Goal: Complete Application Form: Complete application form

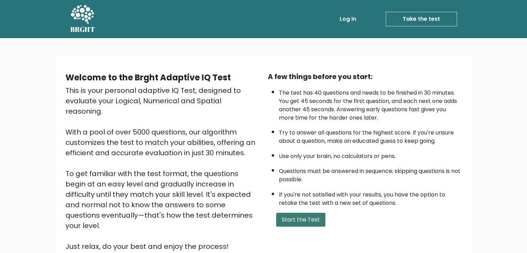
click at [316, 221] on button "Start the Test" at bounding box center [300, 220] width 49 height 14
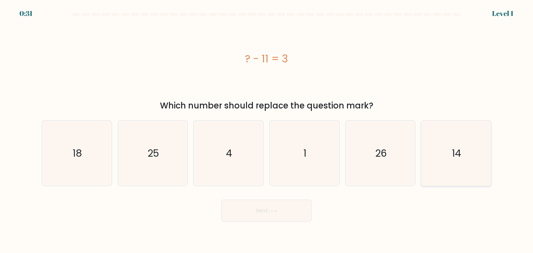
click at [448, 146] on icon "14" at bounding box center [455, 153] width 65 height 65
click at [267, 130] on input "f. 14" at bounding box center [266, 128] width 0 height 3
radio input "true"
click at [291, 210] on button "Next" at bounding box center [266, 211] width 90 height 22
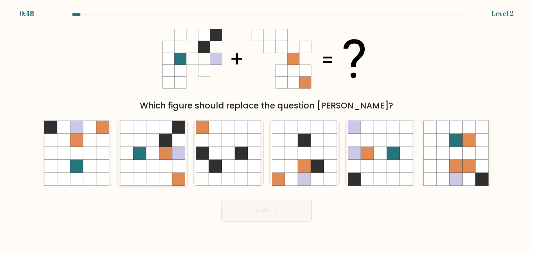
click at [147, 186] on icon at bounding box center [152, 179] width 13 height 13
click at [266, 130] on input "b." at bounding box center [266, 128] width 0 height 3
radio input "true"
click at [282, 213] on button "Next" at bounding box center [266, 211] width 90 height 22
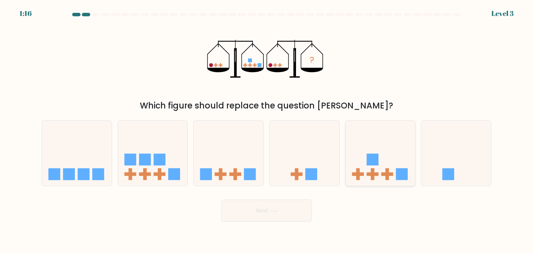
click at [381, 160] on icon at bounding box center [380, 153] width 70 height 58
click at [267, 130] on input "e." at bounding box center [266, 128] width 0 height 3
radio input "true"
click at [262, 201] on button "Next" at bounding box center [266, 211] width 90 height 22
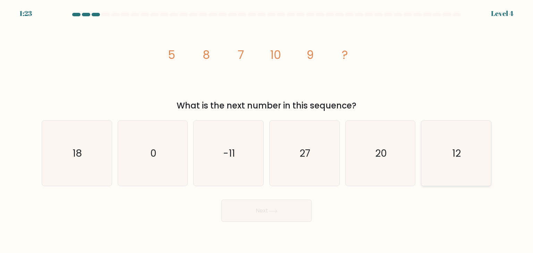
click at [433, 157] on icon "12" at bounding box center [455, 153] width 65 height 65
click at [267, 130] on input "f. 12" at bounding box center [266, 128] width 0 height 3
radio input "true"
click at [276, 215] on button "Next" at bounding box center [266, 211] width 90 height 22
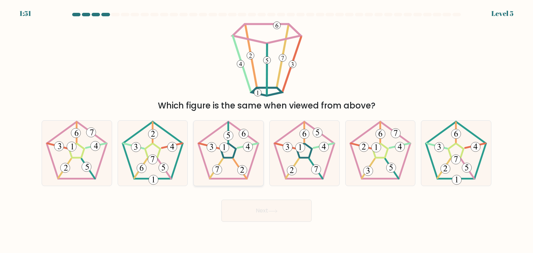
click at [229, 143] on icon at bounding box center [228, 153] width 65 height 65
click at [266, 130] on input "c." at bounding box center [266, 128] width 0 height 3
radio input "true"
click at [276, 215] on button "Next" at bounding box center [266, 211] width 90 height 22
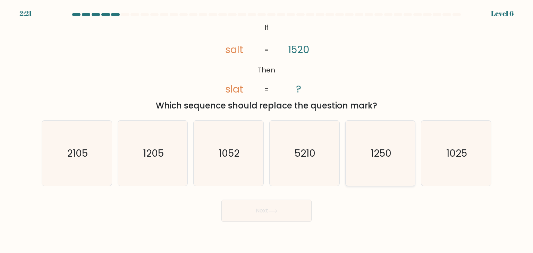
click at [380, 168] on icon "1250" at bounding box center [379, 153] width 65 height 65
click at [267, 130] on input "e. 1250" at bounding box center [266, 128] width 0 height 3
radio input "true"
click at [261, 209] on button "Next" at bounding box center [266, 211] width 90 height 22
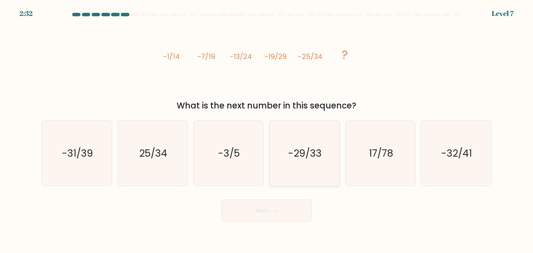
click at [322, 159] on icon "-29/33" at bounding box center [303, 153] width 65 height 65
click at [267, 130] on input "d. -29/33" at bounding box center [266, 128] width 0 height 3
radio input "true"
click at [282, 210] on button "Next" at bounding box center [266, 211] width 90 height 22
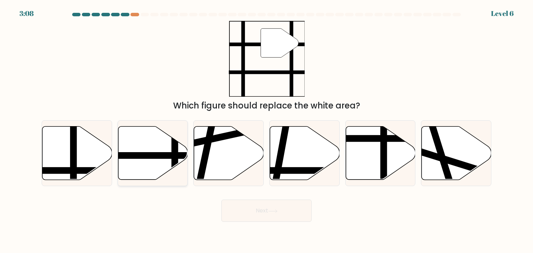
click at [144, 150] on icon at bounding box center [153, 153] width 70 height 53
click at [266, 130] on input "b." at bounding box center [266, 128] width 0 height 3
radio input "true"
click at [296, 211] on button "Next" at bounding box center [266, 211] width 90 height 22
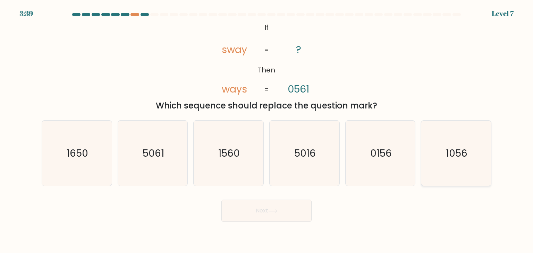
drag, startPoint x: 456, startPoint y: 152, endPoint x: 451, endPoint y: 154, distance: 5.6
click at [457, 152] on text "1056" at bounding box center [456, 153] width 21 height 14
click at [267, 130] on input "f. 1056" at bounding box center [266, 128] width 0 height 3
radio input "true"
click at [250, 209] on button "Next" at bounding box center [266, 211] width 90 height 22
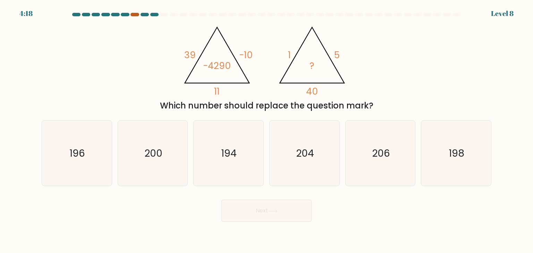
click at [135, 13] on div at bounding box center [134, 14] width 8 height 3
click at [219, 159] on icon "194" at bounding box center [228, 153] width 65 height 65
click at [266, 130] on input "c. 194" at bounding box center [266, 128] width 0 height 3
radio input "true"
click at [280, 211] on button "Next" at bounding box center [266, 211] width 90 height 22
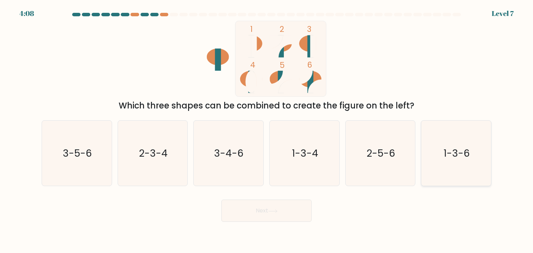
click at [449, 159] on text "1-3-6" at bounding box center [456, 153] width 26 height 14
click at [267, 130] on input "f. 1-3-6" at bounding box center [266, 128] width 0 height 3
radio input "true"
click at [260, 215] on button "Next" at bounding box center [266, 211] width 90 height 22
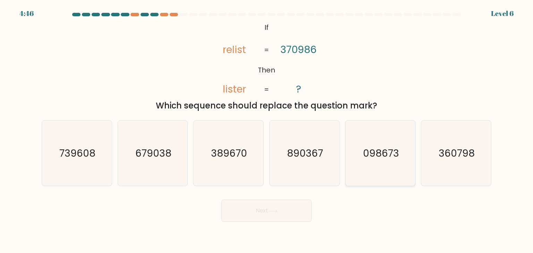
click at [388, 167] on icon "098673" at bounding box center [379, 153] width 65 height 65
click at [267, 130] on input "e. 098673" at bounding box center [266, 128] width 0 height 3
radio input "true"
click at [287, 209] on button "Next" at bounding box center [266, 211] width 90 height 22
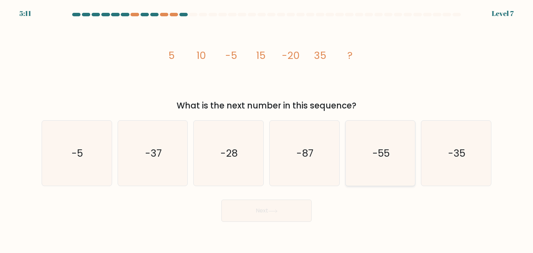
click at [384, 159] on text "-55" at bounding box center [380, 153] width 17 height 14
click at [267, 130] on input "e. -55" at bounding box center [266, 128] width 0 height 3
radio input "true"
click at [277, 211] on icon at bounding box center [272, 211] width 9 height 4
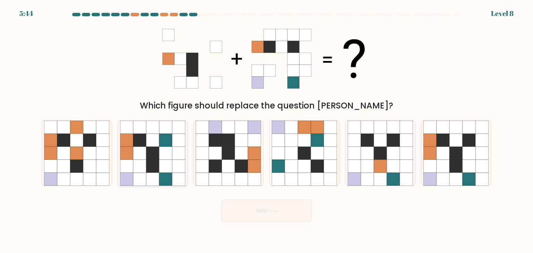
click at [145, 168] on icon at bounding box center [139, 166] width 13 height 13
click at [266, 130] on input "b." at bounding box center [266, 128] width 0 height 3
radio input "true"
click at [256, 203] on button "Next" at bounding box center [266, 211] width 90 height 22
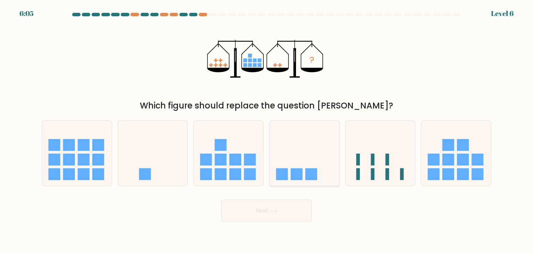
click at [309, 168] on icon at bounding box center [304, 153] width 70 height 58
click at [267, 130] on input "d." at bounding box center [266, 128] width 0 height 3
radio input "true"
click at [293, 213] on button "Next" at bounding box center [266, 211] width 90 height 22
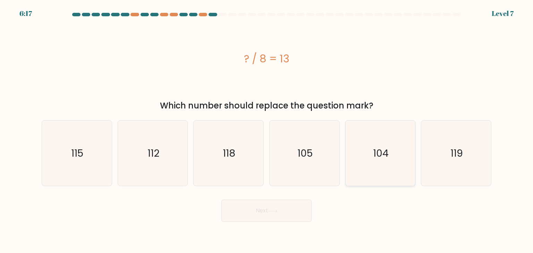
click at [383, 130] on icon "104" at bounding box center [379, 153] width 65 height 65
click at [267, 130] on input "e. 104" at bounding box center [266, 128] width 0 height 3
radio input "true"
click at [270, 217] on button "Next" at bounding box center [266, 211] width 90 height 22
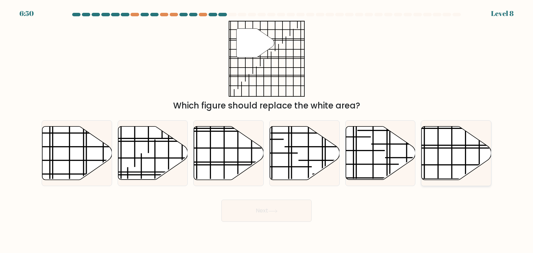
drag, startPoint x: 462, startPoint y: 171, endPoint x: 455, endPoint y: 173, distance: 8.3
click at [465, 169] on icon at bounding box center [456, 153] width 70 height 53
click at [267, 130] on input "f." at bounding box center [266, 128] width 0 height 3
radio input "true"
click at [245, 213] on button "Next" at bounding box center [266, 211] width 90 height 22
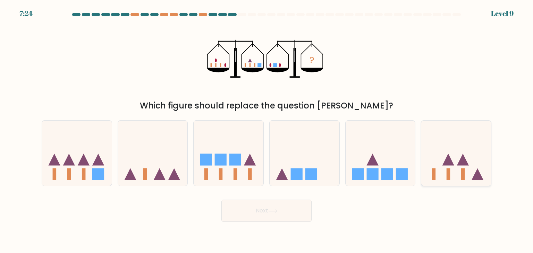
click at [473, 179] on icon at bounding box center [477, 174] width 12 height 12
click at [267, 130] on input "f." at bounding box center [266, 128] width 0 height 3
radio input "true"
click at [282, 210] on button "Next" at bounding box center [266, 211] width 90 height 22
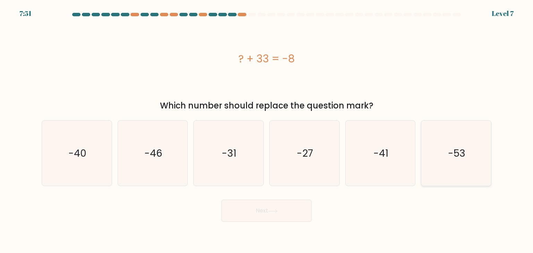
click at [449, 154] on text "-53" at bounding box center [456, 153] width 17 height 14
click at [267, 130] on input "f. -53" at bounding box center [266, 128] width 0 height 3
radio input "true"
click at [249, 214] on button "Next" at bounding box center [266, 211] width 90 height 22
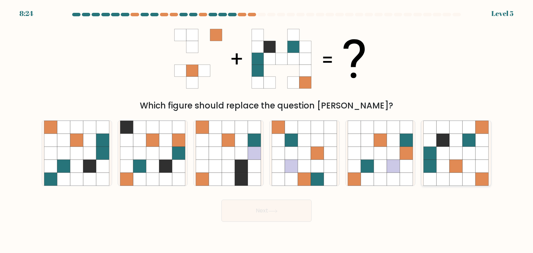
click at [469, 137] on icon at bounding box center [468, 140] width 13 height 13
click at [267, 130] on input "f." at bounding box center [266, 128] width 0 height 3
radio input "true"
click at [231, 203] on button "Next" at bounding box center [266, 211] width 90 height 22
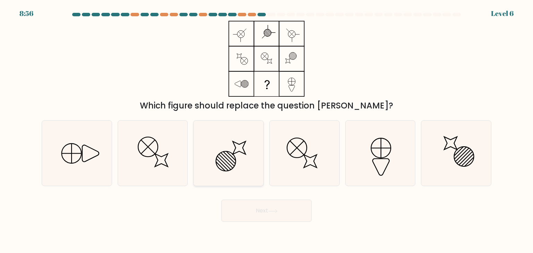
click at [221, 148] on icon at bounding box center [228, 153] width 65 height 65
click at [266, 130] on input "c." at bounding box center [266, 128] width 0 height 3
radio input "true"
click at [266, 207] on button "Next" at bounding box center [266, 211] width 90 height 22
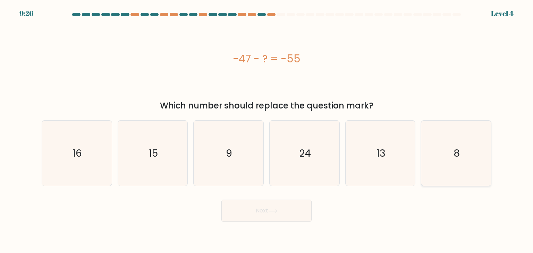
click at [442, 166] on icon "8" at bounding box center [455, 153] width 65 height 65
click at [267, 130] on input "f. 8" at bounding box center [266, 128] width 0 height 3
radio input "true"
click at [235, 219] on button "Next" at bounding box center [266, 211] width 90 height 22
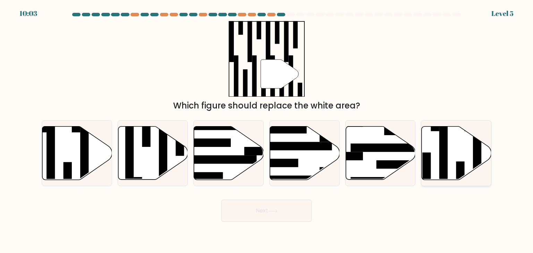
click at [462, 156] on icon at bounding box center [456, 153] width 70 height 53
click at [267, 130] on input "f." at bounding box center [266, 128] width 0 height 3
radio input "true"
click at [284, 216] on button "Next" at bounding box center [266, 211] width 90 height 22
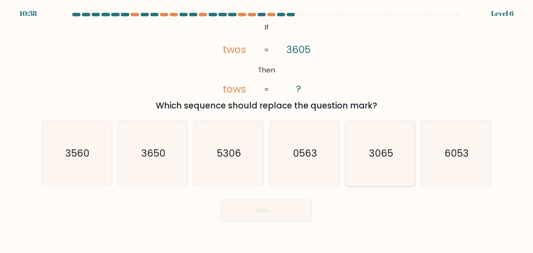
click at [373, 163] on icon "3065" at bounding box center [379, 153] width 65 height 65
click at [267, 130] on input "e. 3065" at bounding box center [266, 128] width 0 height 3
radio input "true"
click at [243, 206] on button "Next" at bounding box center [266, 211] width 90 height 22
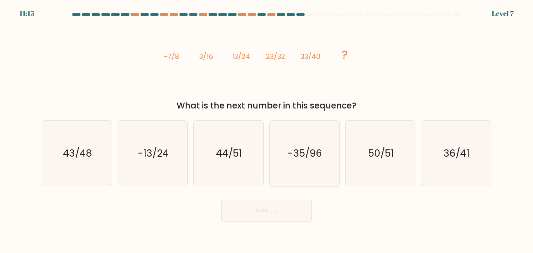
click at [299, 153] on text "-35/96" at bounding box center [305, 153] width 34 height 14
click at [267, 130] on input "d. -35/96" at bounding box center [266, 128] width 0 height 3
radio input "true"
click at [279, 219] on button "Next" at bounding box center [266, 211] width 90 height 22
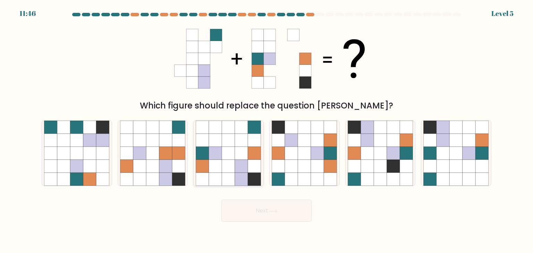
click at [219, 139] on icon at bounding box center [215, 140] width 13 height 13
click at [266, 130] on input "c." at bounding box center [266, 128] width 0 height 3
radio input "true"
click at [291, 214] on button "Next" at bounding box center [266, 211] width 90 height 22
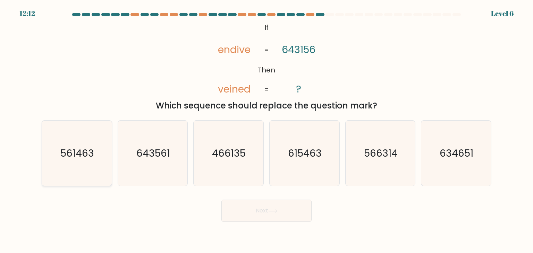
click at [67, 133] on icon "561463" at bounding box center [76, 153] width 65 height 65
click at [266, 130] on input "a. 561463" at bounding box center [266, 128] width 0 height 3
radio input "true"
click at [277, 214] on button "Next" at bounding box center [266, 211] width 90 height 22
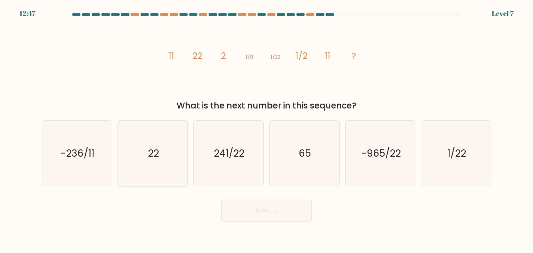
click at [139, 144] on icon "22" at bounding box center [152, 153] width 65 height 65
click at [266, 130] on input "b. 22" at bounding box center [266, 128] width 0 height 3
radio input "true"
click at [263, 207] on button "Next" at bounding box center [266, 211] width 90 height 22
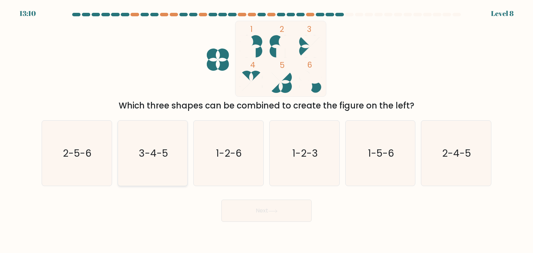
click at [161, 160] on icon "3-4-5" at bounding box center [152, 153] width 65 height 65
click at [266, 130] on input "b. 3-4-5" at bounding box center [266, 128] width 0 height 3
radio input "true"
click at [269, 216] on button "Next" at bounding box center [266, 211] width 90 height 22
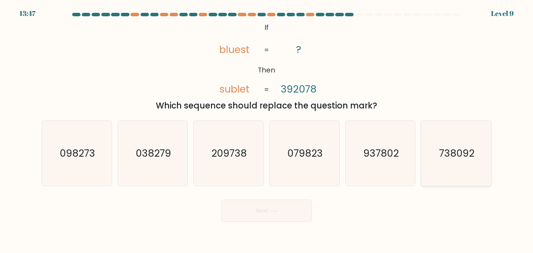
click at [447, 166] on icon "738092" at bounding box center [455, 153] width 65 height 65
click at [267, 130] on input "f. 738092" at bounding box center [266, 128] width 0 height 3
radio input "true"
click at [260, 211] on button "Next" at bounding box center [266, 211] width 90 height 22
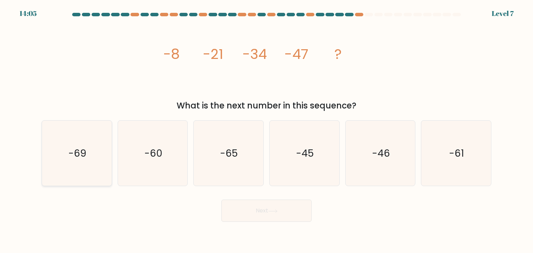
click at [85, 168] on icon "-69" at bounding box center [76, 153] width 65 height 65
click at [266, 130] on input "a. -69" at bounding box center [266, 128] width 0 height 3
radio input "true"
click at [297, 215] on button "Next" at bounding box center [266, 211] width 90 height 22
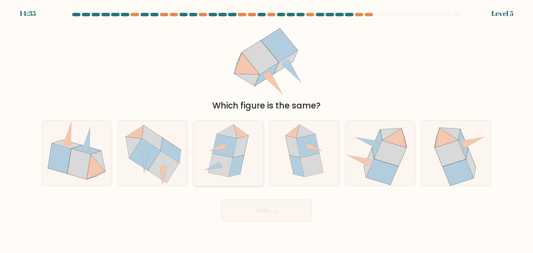
click at [239, 153] on icon at bounding box center [240, 147] width 15 height 22
click at [266, 130] on input "c." at bounding box center [266, 128] width 0 height 3
radio input "true"
click at [301, 208] on button "Next" at bounding box center [266, 211] width 90 height 22
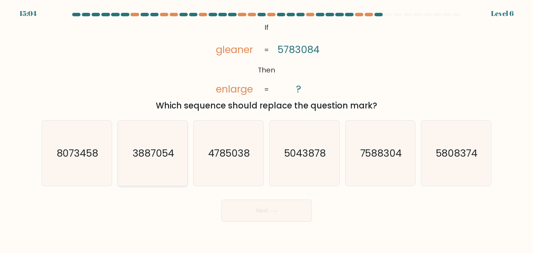
click at [167, 167] on icon "3887054" at bounding box center [152, 153] width 65 height 65
click at [266, 130] on input "b. 3887054" at bounding box center [266, 128] width 0 height 3
radio input "true"
click at [100, 142] on icon "8073458" at bounding box center [76, 153] width 65 height 65
click at [266, 130] on input "a. 8073458" at bounding box center [266, 128] width 0 height 3
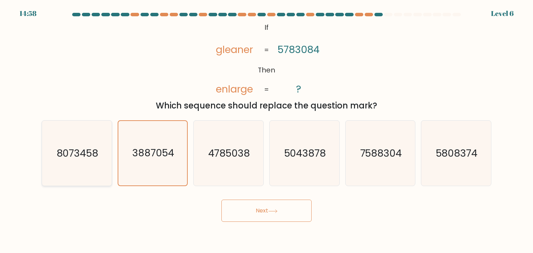
radio input "true"
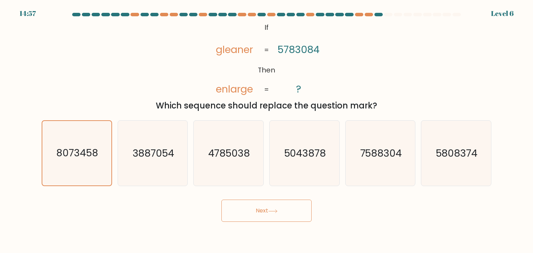
click at [270, 209] on icon at bounding box center [272, 211] width 9 height 4
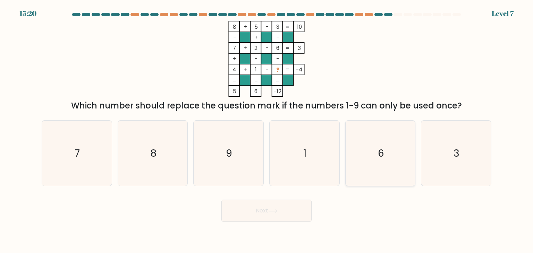
click at [374, 163] on icon "6" at bounding box center [379, 153] width 65 height 65
click at [267, 130] on input "e. 6" at bounding box center [266, 128] width 0 height 3
radio input "true"
click at [298, 203] on button "Next" at bounding box center [266, 211] width 90 height 22
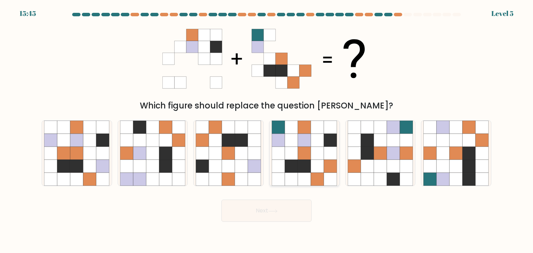
click at [305, 159] on icon at bounding box center [303, 153] width 65 height 65
click at [267, 130] on input "d." at bounding box center [266, 128] width 0 height 3
radio input "true"
click at [285, 211] on button "Next" at bounding box center [266, 211] width 90 height 22
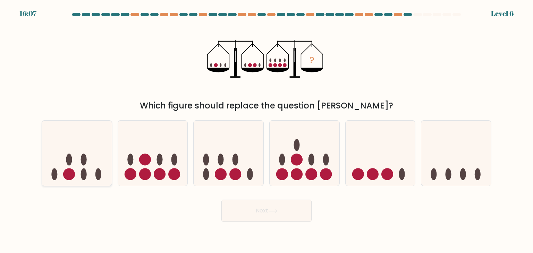
click at [82, 157] on ellipse at bounding box center [84, 160] width 6 height 12
click at [266, 130] on input "a." at bounding box center [266, 128] width 0 height 3
radio input "true"
click at [273, 214] on button "Next" at bounding box center [266, 211] width 90 height 22
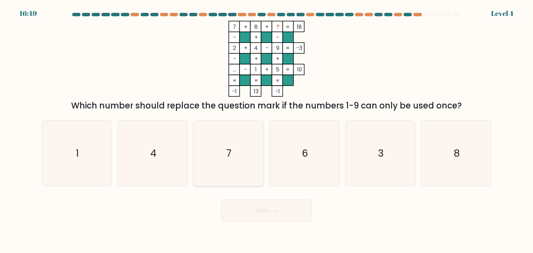
click at [239, 181] on icon "7" at bounding box center [228, 153] width 65 height 65
click at [266, 130] on input "c. 7" at bounding box center [266, 128] width 0 height 3
radio input "true"
click at [279, 218] on button "Next" at bounding box center [266, 211] width 90 height 22
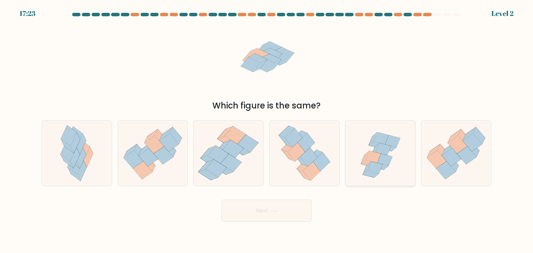
click at [368, 157] on icon at bounding box center [372, 157] width 15 height 12
click at [267, 130] on input "e." at bounding box center [266, 128] width 0 height 3
radio input "true"
click at [279, 217] on button "Next" at bounding box center [266, 211] width 90 height 22
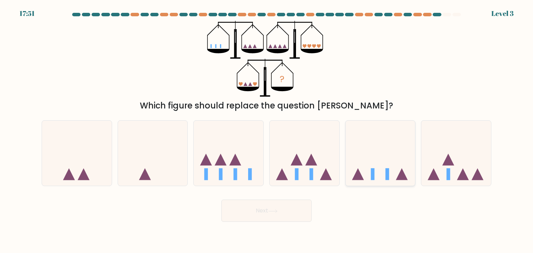
click at [394, 168] on icon at bounding box center [380, 153] width 70 height 58
click at [267, 130] on input "e." at bounding box center [266, 128] width 0 height 3
radio input "true"
click at [262, 216] on button "Next" at bounding box center [266, 211] width 90 height 22
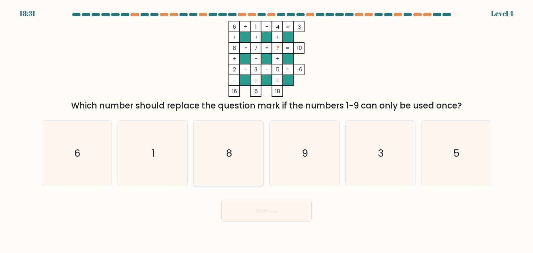
click at [250, 139] on icon "8" at bounding box center [228, 153] width 65 height 65
click at [266, 130] on input "c. 8" at bounding box center [266, 128] width 0 height 3
radio input "true"
click at [285, 208] on button "Next" at bounding box center [266, 211] width 90 height 22
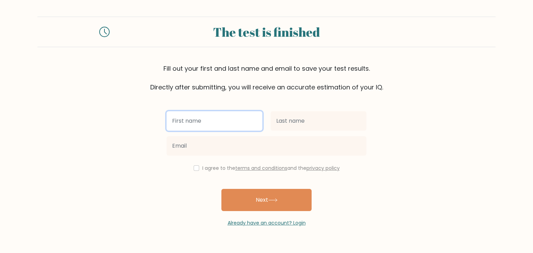
click at [242, 120] on input "text" at bounding box center [214, 120] width 96 height 19
type input "Ean"
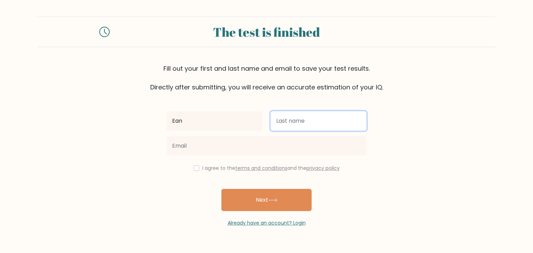
click at [306, 117] on input "text" at bounding box center [318, 120] width 96 height 19
type input "Marval"
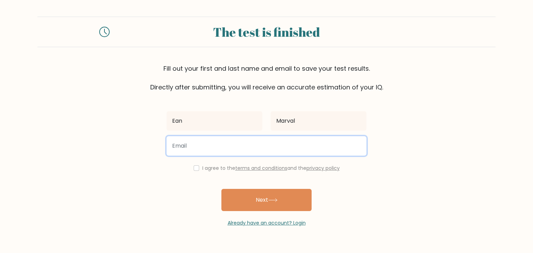
click at [259, 138] on input "email" at bounding box center [266, 145] width 200 height 19
paste input "siyir93043@inupup.com"
type input "siyir93043@inupup.com"
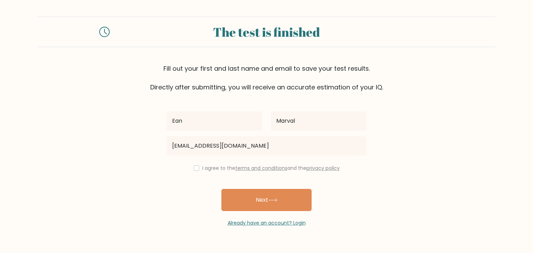
click at [197, 171] on div "I agree to the terms and conditions and the privacy policy" at bounding box center [266, 168] width 208 height 8
click at [196, 168] on input "checkbox" at bounding box center [196, 168] width 6 height 6
checkbox input "true"
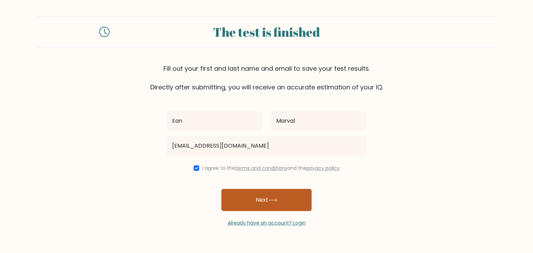
click at [254, 205] on button "Next" at bounding box center [266, 200] width 90 height 22
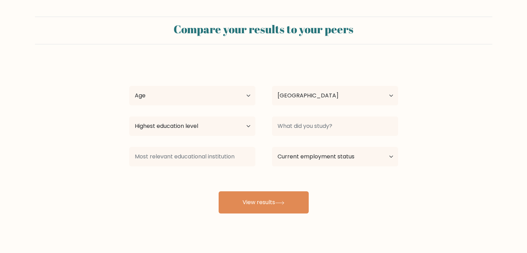
select select "PH"
click at [239, 97] on select "Age Under [DEMOGRAPHIC_DATA] [DEMOGRAPHIC_DATA] [DEMOGRAPHIC_DATA] [DEMOGRAPHIC…" at bounding box center [192, 95] width 126 height 19
select select "18_24"
click at [129, 86] on select "Age Under 18 years old 18-24 years old 25-34 years old 35-44 years old 45-54 ye…" at bounding box center [192, 95] width 126 height 19
click at [218, 128] on select "Highest education level No schooling Primary Lower Secondary Upper Secondary Oc…" at bounding box center [192, 125] width 126 height 19
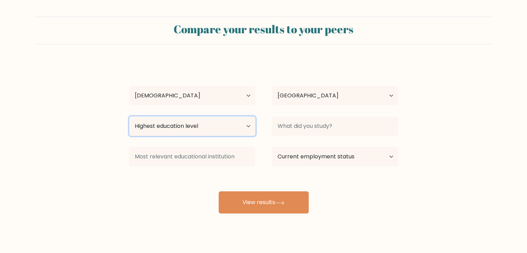
select select "bachelors_degree"
click at [129, 116] on select "Highest education level No schooling Primary Lower Secondary Upper Secondary Oc…" at bounding box center [192, 125] width 126 height 19
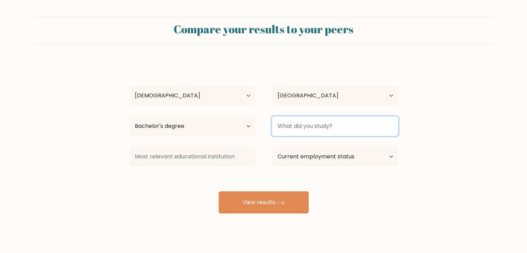
click at [297, 125] on input at bounding box center [335, 125] width 126 height 19
type input "N"
type input "B"
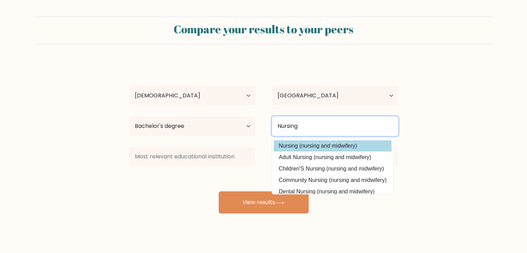
type input "Nursing"
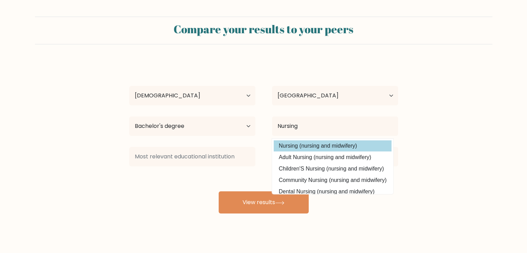
click at [298, 147] on option "Nursing (nursing and midwifery)" at bounding box center [333, 145] width 118 height 11
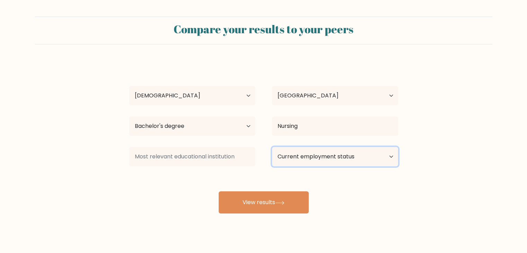
click at [343, 158] on select "Current employment status Employed Student Retired Other / prefer not to answer" at bounding box center [335, 156] width 126 height 19
select select "employed"
click at [272, 147] on select "Current employment status Employed Student Retired Other / prefer not to answer" at bounding box center [335, 156] width 126 height 19
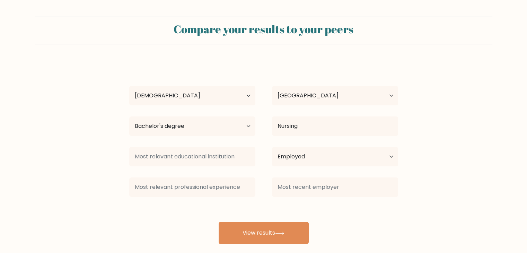
click at [258, 210] on div "Ean Marval Age Under 18 years old 18-24 years old 25-34 years old 35-44 years o…" at bounding box center [263, 152] width 277 height 183
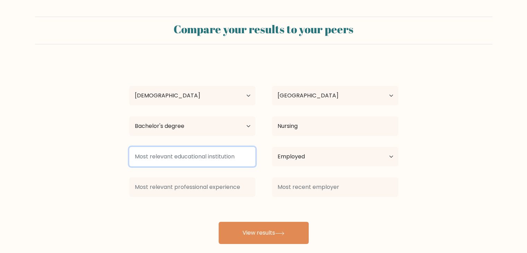
click at [189, 157] on input at bounding box center [192, 156] width 126 height 19
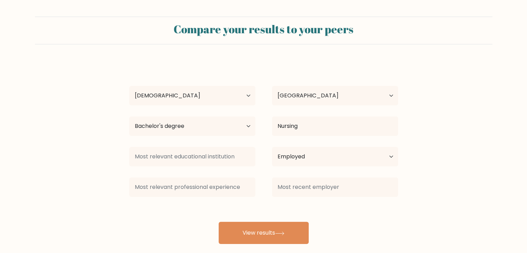
click at [149, 206] on div "Ean Marval Age Under 18 years old 18-24 years old 25-34 years old 35-44 years o…" at bounding box center [263, 152] width 277 height 183
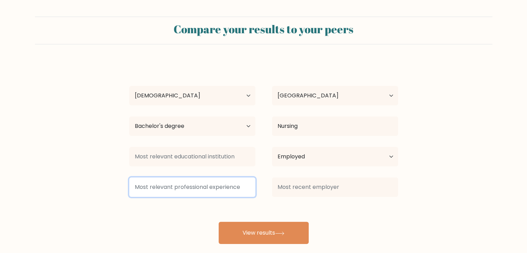
click at [227, 186] on input at bounding box center [192, 187] width 126 height 19
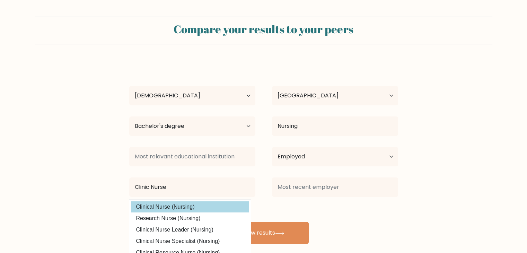
click at [181, 209] on option "Clinical Nurse (Nursing)" at bounding box center [190, 206] width 118 height 11
type input "Clinical Nurse"
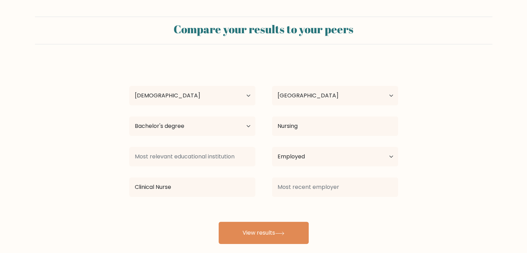
click at [476, 182] on form "Compare your results to your peers Ean Marval Age Under 18 years old 18-24 year…" at bounding box center [263, 130] width 527 height 227
click at [405, 218] on form "Compare your results to your peers Ean Marval Age Under 18 years old 18-24 year…" at bounding box center [263, 130] width 527 height 227
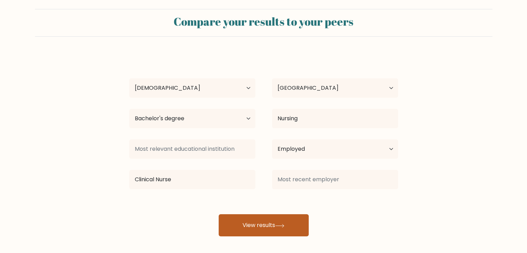
scroll to position [10, 0]
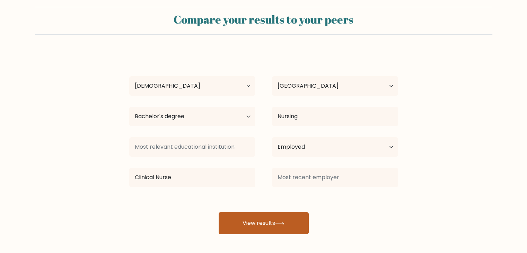
click at [296, 223] on button "View results" at bounding box center [264, 223] width 90 height 22
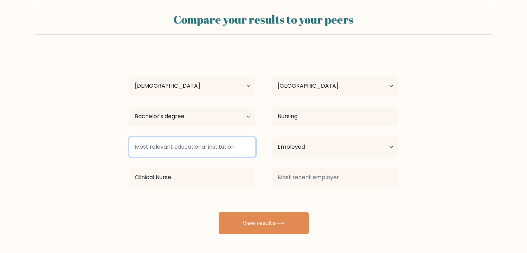
click at [208, 142] on input at bounding box center [192, 146] width 126 height 19
type input "D"
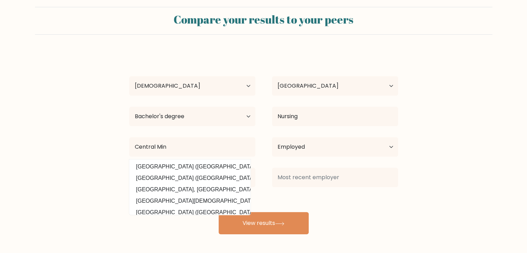
drag, startPoint x: 197, startPoint y: 164, endPoint x: 209, endPoint y: 164, distance: 11.4
click at [197, 164] on option "Central Mindanao University (Philippines)" at bounding box center [190, 166] width 118 height 11
type input "[GEOGRAPHIC_DATA]"
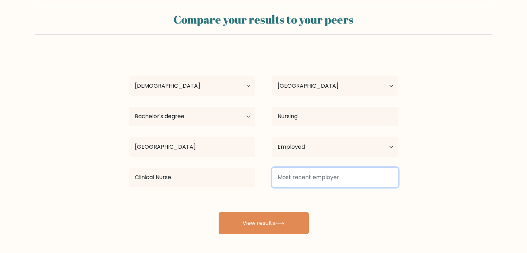
click at [304, 179] on input at bounding box center [335, 177] width 126 height 19
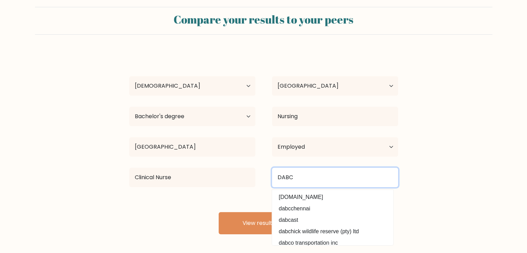
drag, startPoint x: 304, startPoint y: 179, endPoint x: 258, endPoint y: 169, distance: 47.5
click at [260, 170] on div "Clinical Nurse DABC dabchy.com dabcchennai dabcast dabchick wildlife reserve (p…" at bounding box center [264, 177] width 286 height 25
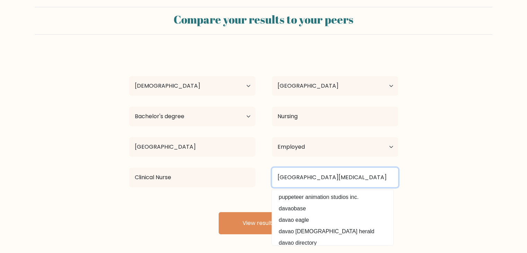
type input "Davao Animal Bite Center"
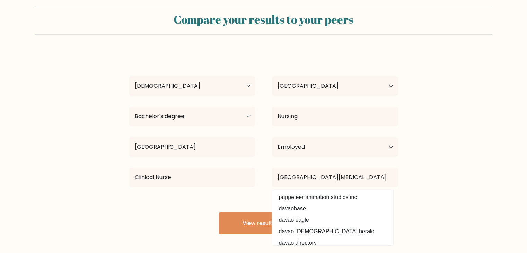
click at [446, 128] on form "Compare your results to your peers Ean Marval Age Under 18 years old 18-24 year…" at bounding box center [263, 120] width 527 height 227
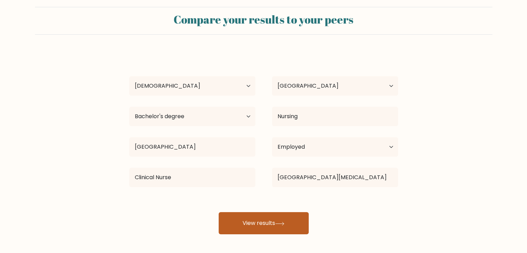
click at [272, 223] on button "View results" at bounding box center [264, 223] width 90 height 22
